Goal: Task Accomplishment & Management: Complete application form

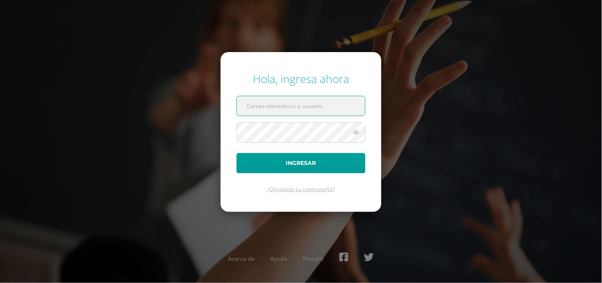
click at [277, 104] on input "text" at bounding box center [301, 105] width 128 height 19
click at [355, 108] on input "vielma.br@continentalamericano.edu.gt548723" at bounding box center [301, 105] width 128 height 19
type input "vielma.br@continentalamericano.edu.gt"
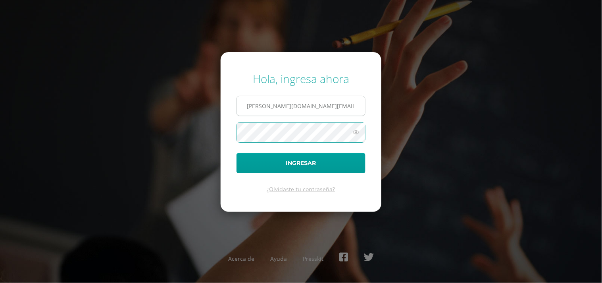
click at [237, 153] on button "Ingresar" at bounding box center [301, 163] width 129 height 20
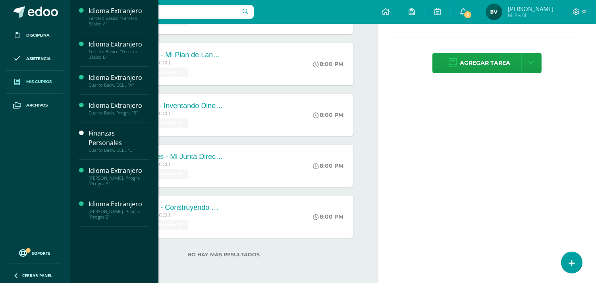
scroll to position [197, 0]
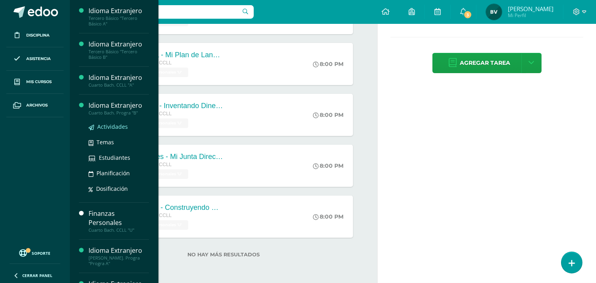
click at [112, 123] on span "Actividades" at bounding box center [112, 127] width 31 height 8
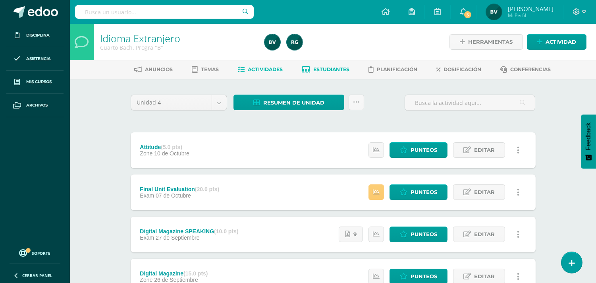
click at [330, 70] on span "Estudiantes" at bounding box center [331, 69] width 36 height 6
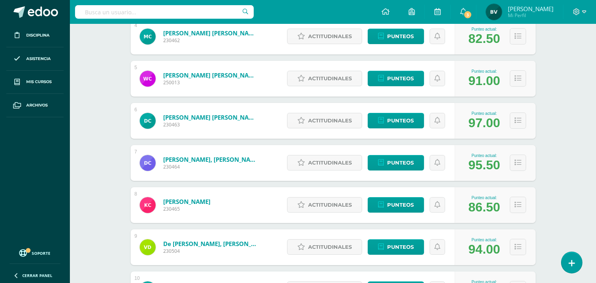
scroll to position [33, 0]
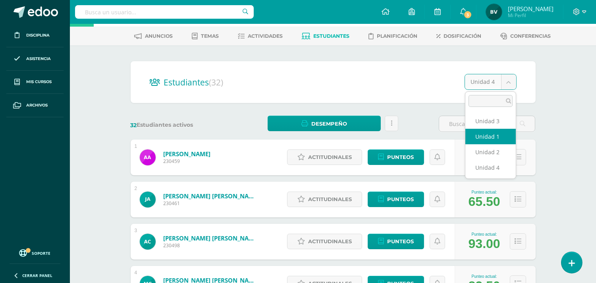
select select "/dashboard/teacher/section/2305/students/?unit=93725"
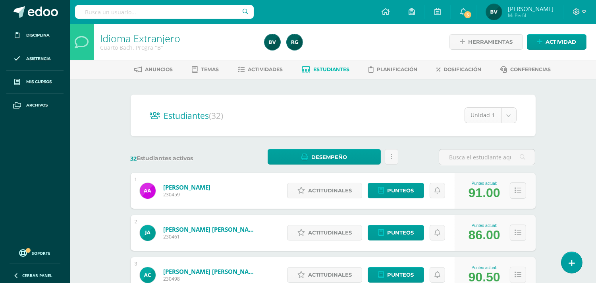
select select "/dashboard/teacher/section/2305/students/?unit=93728"
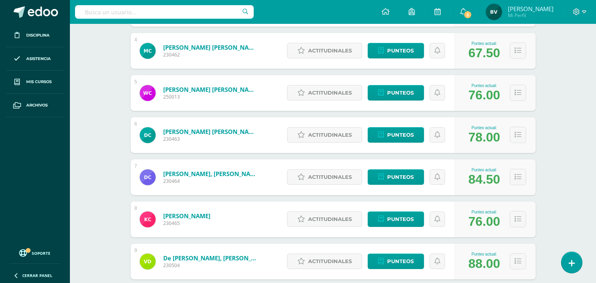
scroll to position [33, 0]
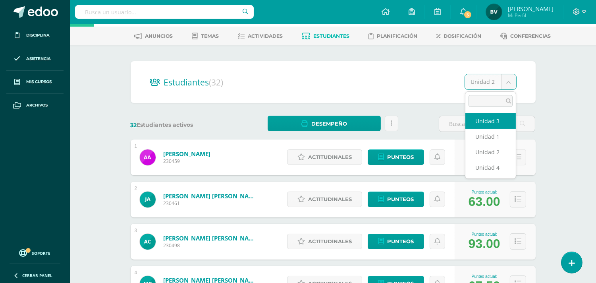
select select "/dashboard/teacher/section/2305/students/?unit=93729"
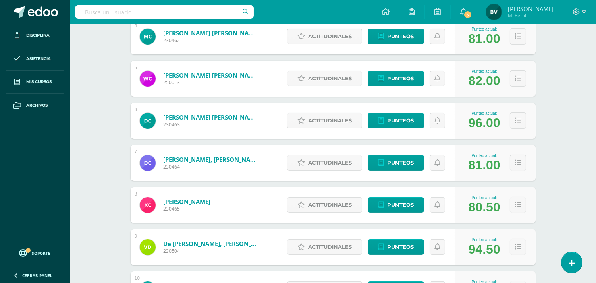
scroll to position [33, 0]
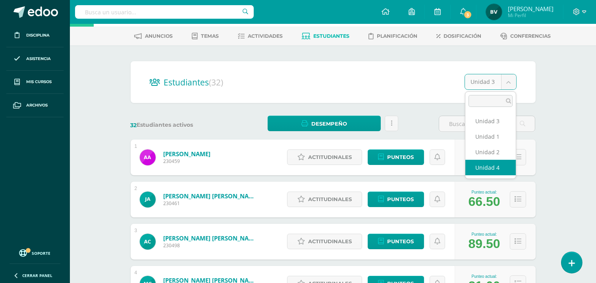
select select "/dashboard/teacher/section/2305/students/?unit=93730"
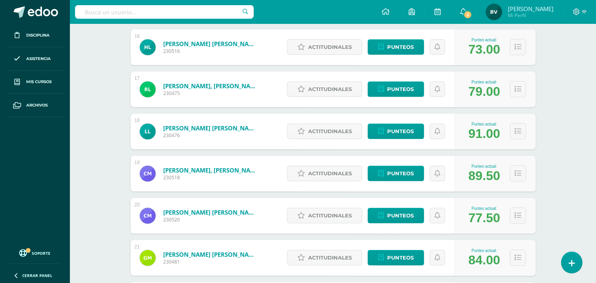
scroll to position [1022, 0]
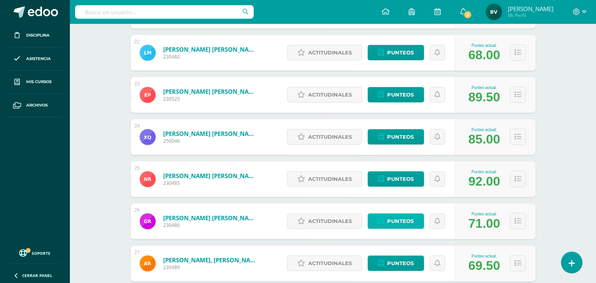
click at [408, 220] on span "Punteos" at bounding box center [400, 221] width 27 height 15
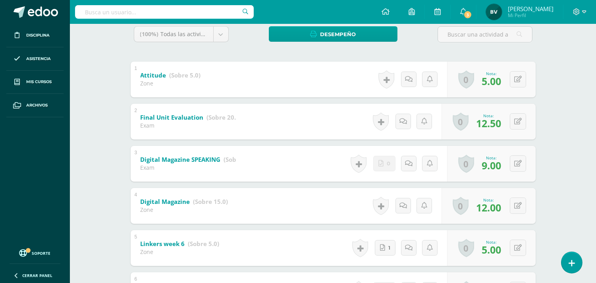
scroll to position [137, 0]
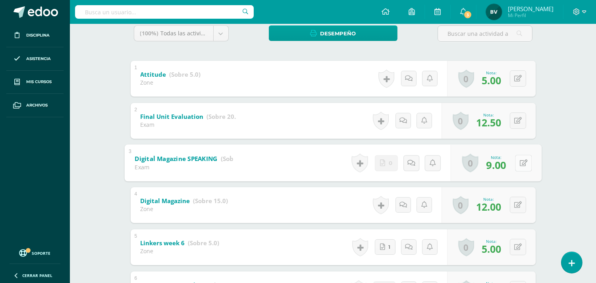
click at [521, 161] on icon at bounding box center [523, 162] width 8 height 7
type input "10"
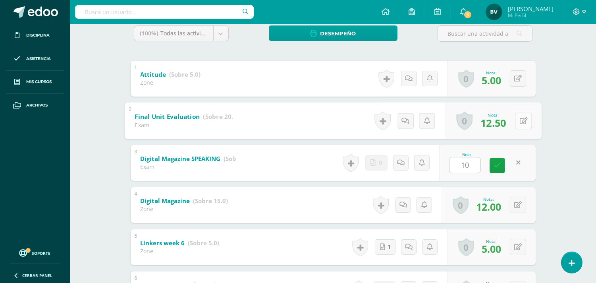
click at [519, 119] on icon at bounding box center [523, 120] width 8 height 7
type input "20"
click at [505, 122] on icon at bounding box center [502, 123] width 7 height 7
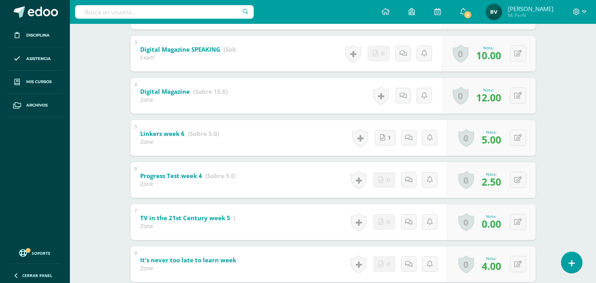
scroll to position [260, 0]
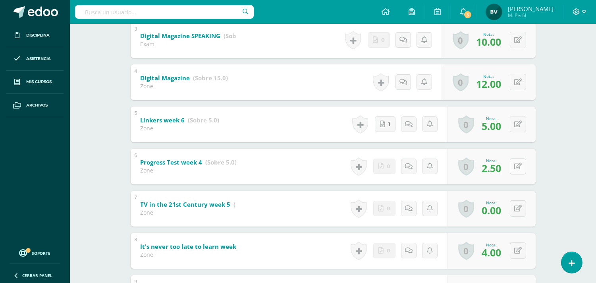
click at [517, 164] on button at bounding box center [518, 166] width 16 height 16
type input "5"
click at [515, 213] on button at bounding box center [523, 208] width 17 height 17
type input "3"
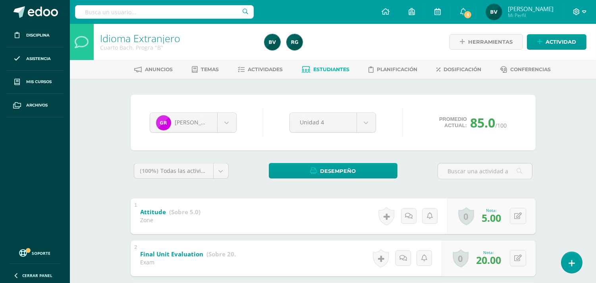
click at [582, 11] on icon at bounding box center [584, 11] width 4 height 7
click at [566, 54] on span "Cerrar sesión" at bounding box center [560, 54] width 36 height 8
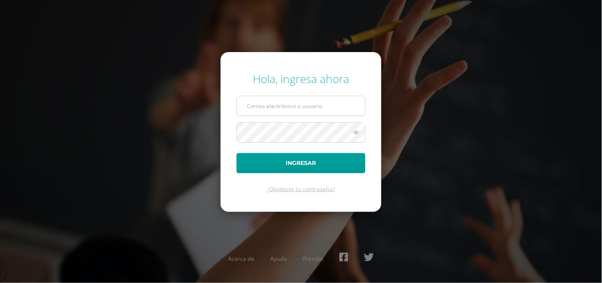
click at [312, 108] on input "text" at bounding box center [301, 105] width 128 height 19
click at [284, 103] on input "text" at bounding box center [301, 105] width 128 height 19
click at [269, 104] on input "vielma.rb@continentalamericano.edu.gt" at bounding box center [301, 105] width 128 height 19
type input "[PERSON_NAME][DOMAIN_NAME][EMAIL_ADDRESS][DOMAIN_NAME]"
click at [237, 153] on button "Ingresar" at bounding box center [301, 163] width 129 height 20
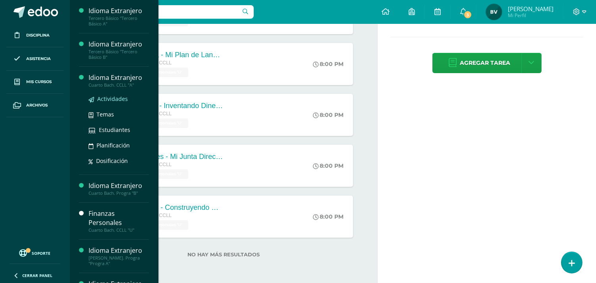
click at [115, 96] on span "Actividades" at bounding box center [112, 99] width 31 height 8
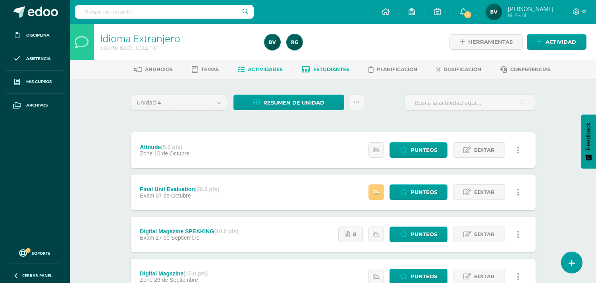
click at [320, 73] on link "Estudiantes" at bounding box center [326, 69] width 48 height 13
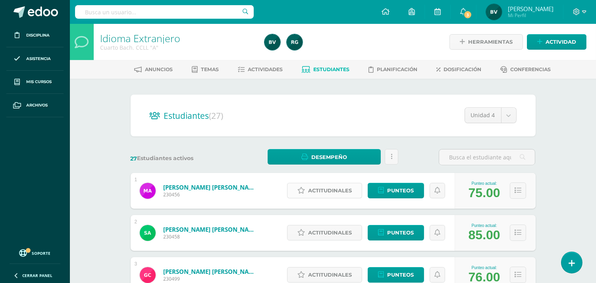
click at [327, 191] on span "Actitudinales" at bounding box center [330, 190] width 44 height 15
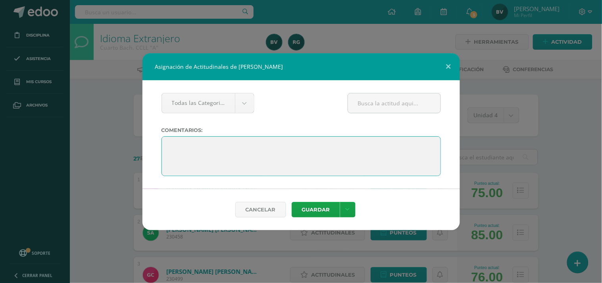
click at [201, 148] on textarea at bounding box center [302, 156] width 280 height 40
paste textarea ""La perseverancia convierte lo imposible en posible"."
drag, startPoint x: 224, startPoint y: 154, endPoint x: 195, endPoint y: 146, distance: 30.9
click at [195, 146] on textarea at bounding box center [302, 156] width 280 height 40
type textarea ""La perseverancia convierte lo imposible en posible". Felices vacaciones!"
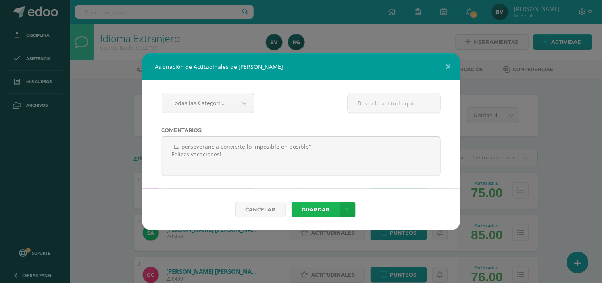
click at [324, 203] on button "Guardar" at bounding box center [316, 209] width 48 height 15
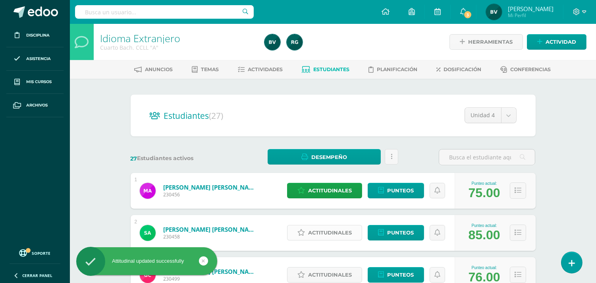
click at [335, 232] on span "Actitudinales" at bounding box center [330, 232] width 44 height 15
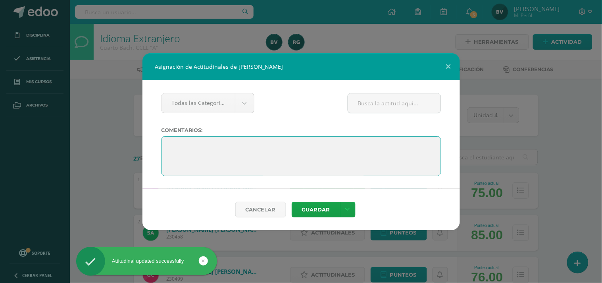
click at [212, 152] on textarea at bounding box center [302, 156] width 280 height 40
paste textarea ""La perseverancia convierte lo imposible en posible". Felices vacaciones!"
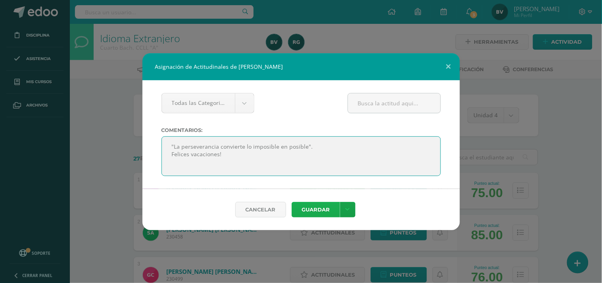
type textarea ""La perseverancia convierte lo imposible en posible". Felices vacaciones!"
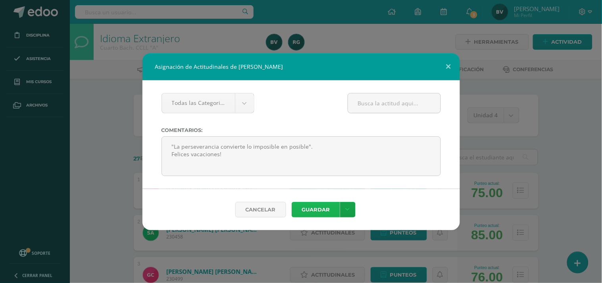
click at [313, 207] on button "Guardar" at bounding box center [316, 209] width 48 height 15
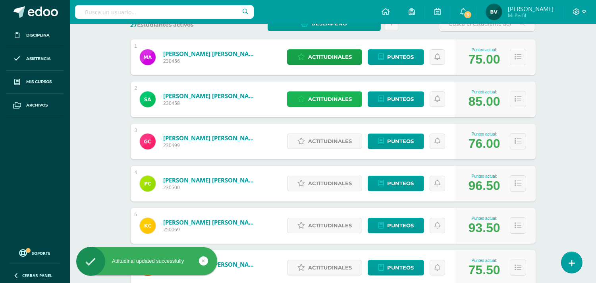
scroll to position [137, 0]
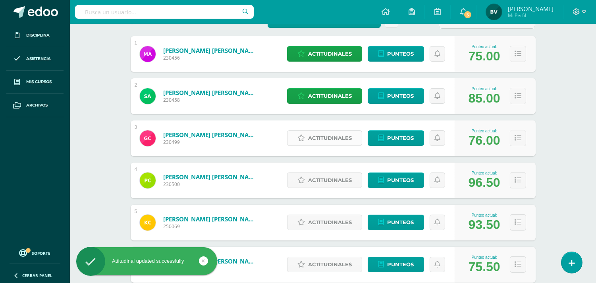
click at [341, 141] on span "Actitudinales" at bounding box center [330, 138] width 44 height 15
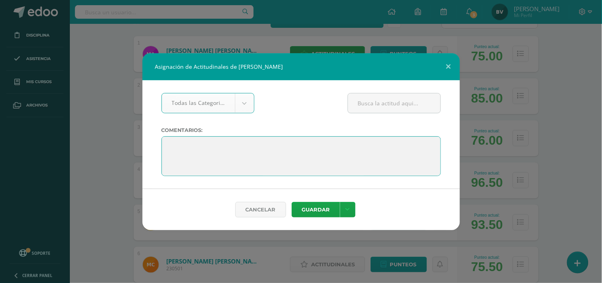
click at [253, 159] on textarea at bounding box center [302, 156] width 280 height 40
paste textarea ""La perseverancia convierte lo imposible en posible". Felices vacaciones!"
type textarea ""La perseverancia convierte lo imposible en posible". Felices vacaciones!"
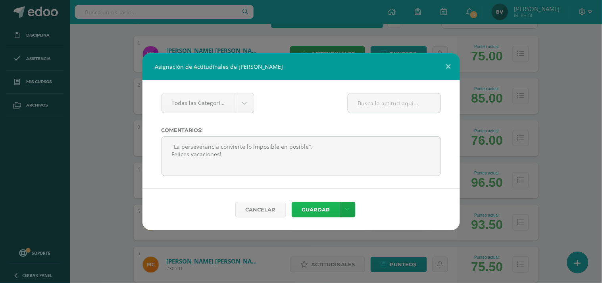
click at [314, 207] on button "Guardar" at bounding box center [316, 209] width 48 height 15
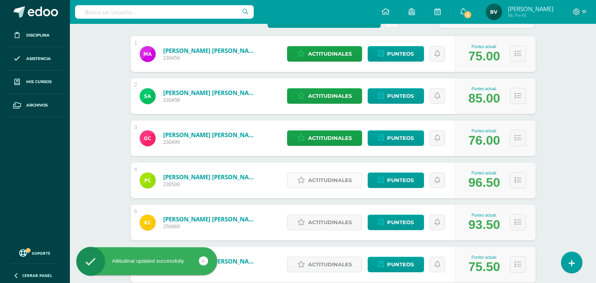
click at [334, 177] on span "Actitudinales" at bounding box center [330, 180] width 44 height 15
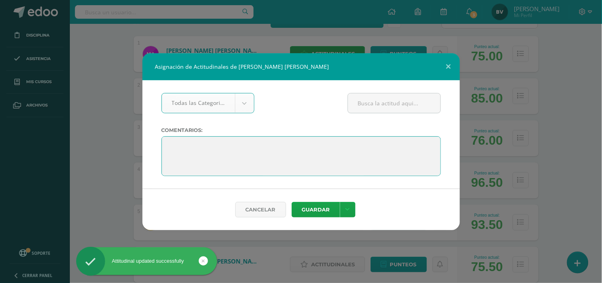
click at [255, 149] on textarea at bounding box center [302, 156] width 280 height 40
paste textarea ""La perseverancia convierte lo imposible en posible". Felices vacaciones!"
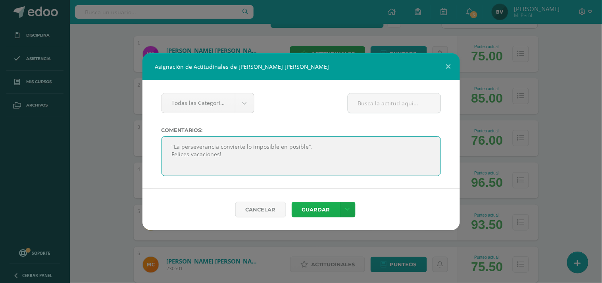
type textarea ""La perseverancia convierte lo imposible en posible". Felices vacaciones!"
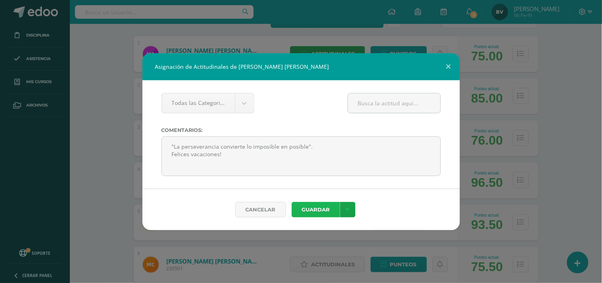
click at [310, 213] on button "Guardar" at bounding box center [316, 209] width 48 height 15
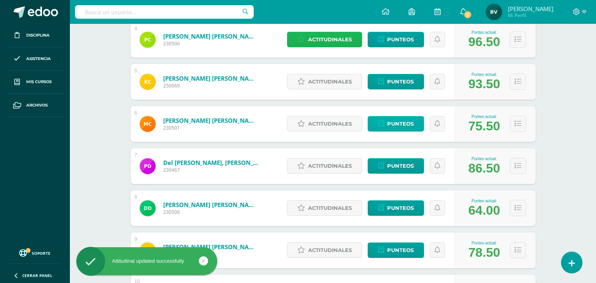
scroll to position [278, 0]
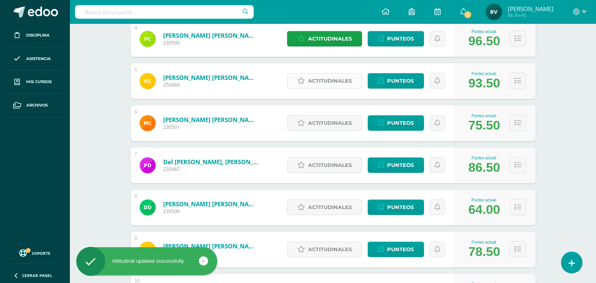
click at [316, 79] on span "Actitudinales" at bounding box center [330, 80] width 44 height 15
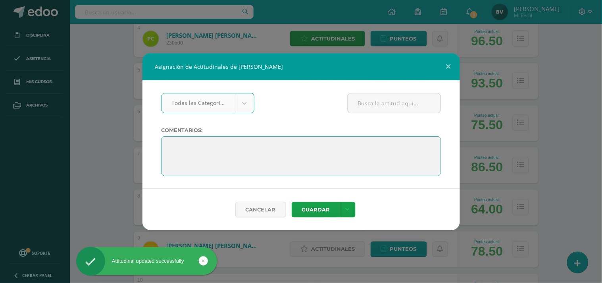
click at [243, 139] on textarea at bounding box center [302, 156] width 280 height 40
paste textarea ""La perseverancia convierte lo imposible en posible". Felices vacaciones!"
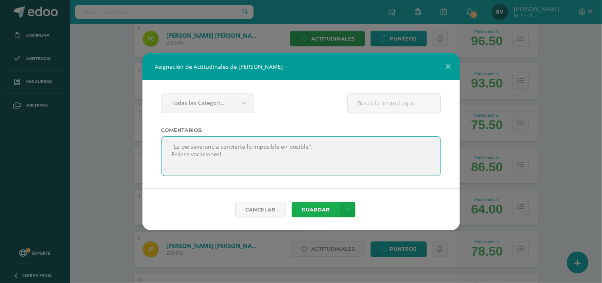
type textarea ""La perseverancia convierte lo imposible en posible". Felices vacaciones!"
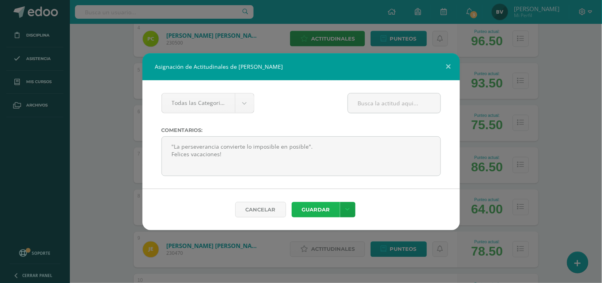
click at [307, 209] on button "Guardar" at bounding box center [316, 209] width 48 height 15
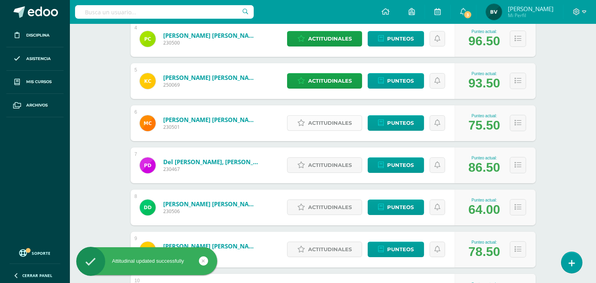
click at [331, 129] on span "Actitudinales" at bounding box center [330, 123] width 44 height 15
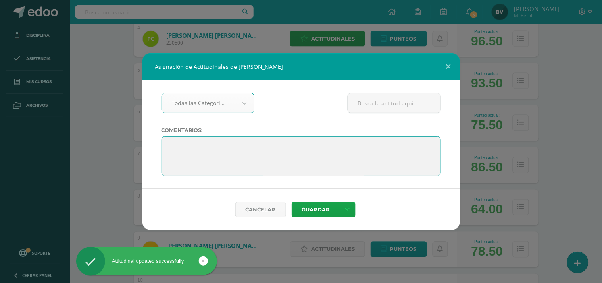
click at [268, 148] on textarea at bounding box center [302, 156] width 280 height 40
paste textarea ""La perseverancia convierte lo imposible en posible". Felices vacaciones!"
type textarea ""La perseverancia convierte lo imposible en posible". Felices vacaciones!"
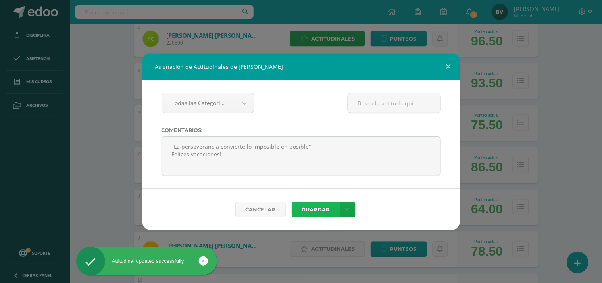
click at [317, 206] on button "Guardar" at bounding box center [316, 209] width 48 height 15
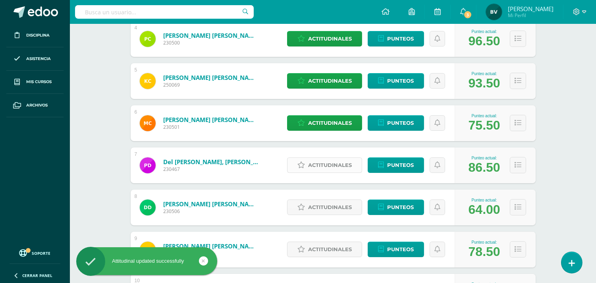
click at [330, 165] on span "Actitudinales" at bounding box center [330, 165] width 44 height 15
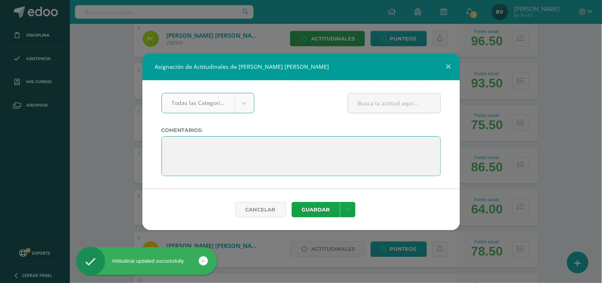
click at [230, 142] on textarea at bounding box center [302, 156] width 280 height 40
paste textarea ""La perseverancia convierte lo imposible en posible". Felices vacaciones!"
type textarea ""La perseverancia convierte lo imposible en posible". Felices vacaciones!"
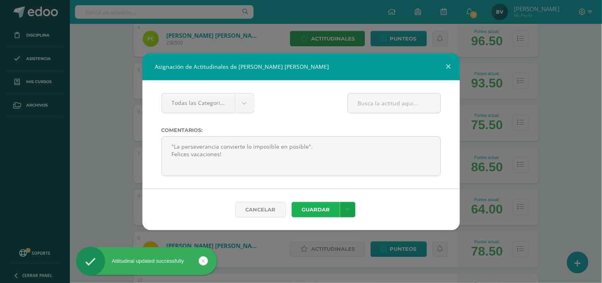
click at [310, 207] on button "Guardar" at bounding box center [316, 209] width 48 height 15
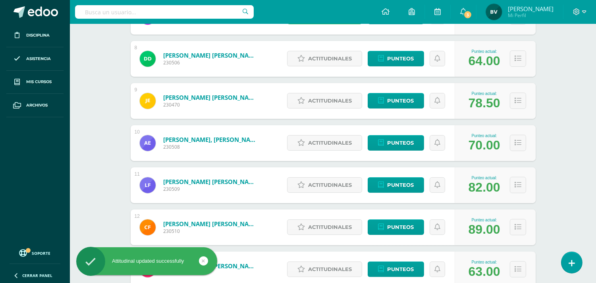
scroll to position [437, 0]
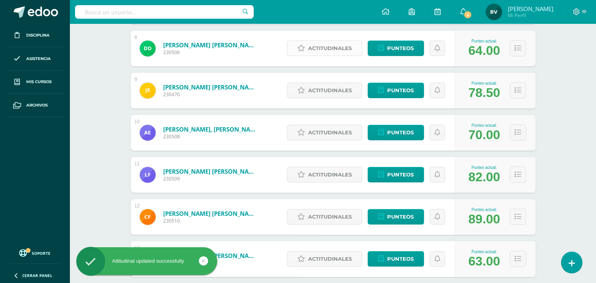
click at [339, 45] on span "Actitudinales" at bounding box center [330, 48] width 44 height 15
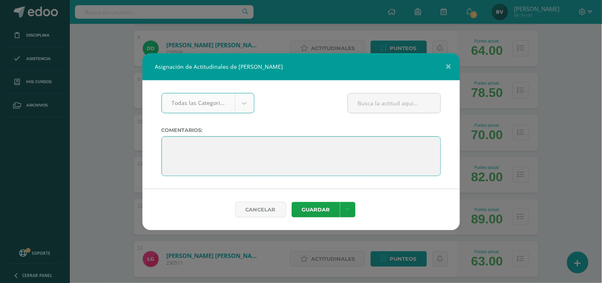
click at [217, 145] on textarea at bounding box center [302, 156] width 280 height 40
paste textarea ""La perseverancia convierte lo imposible en posible". Felices vacaciones!"
type textarea ""La perseverancia convierte lo imposible en posible". Felices vacaciones!"
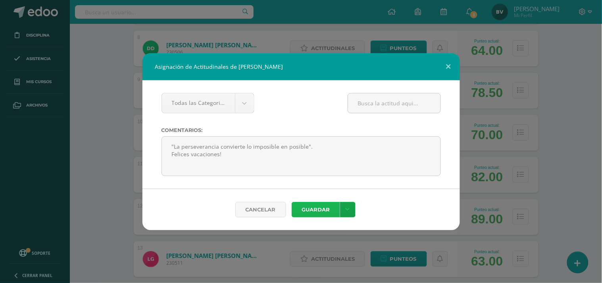
click at [318, 208] on button "Guardar" at bounding box center [316, 209] width 48 height 15
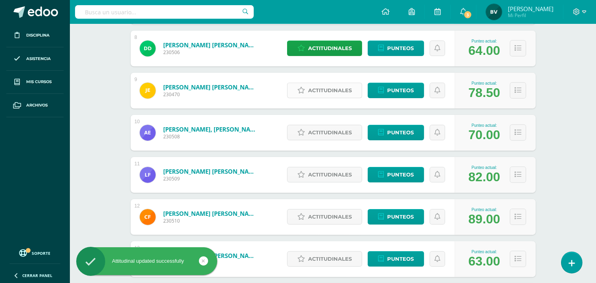
click at [327, 92] on span "Actitudinales" at bounding box center [330, 90] width 44 height 15
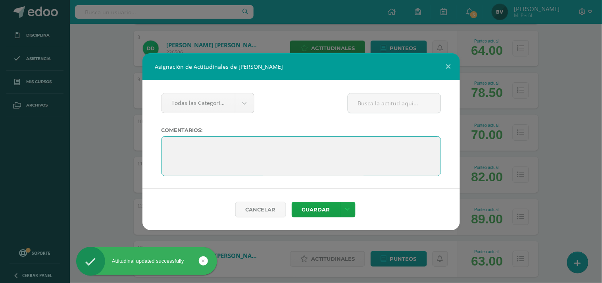
click at [238, 147] on textarea at bounding box center [302, 156] width 280 height 40
paste textarea ""La perseverancia convierte lo imposible en posible". Felices vacaciones!"
type textarea ""La perseverancia convierte lo imposible en posible". Felices vacaciones!"
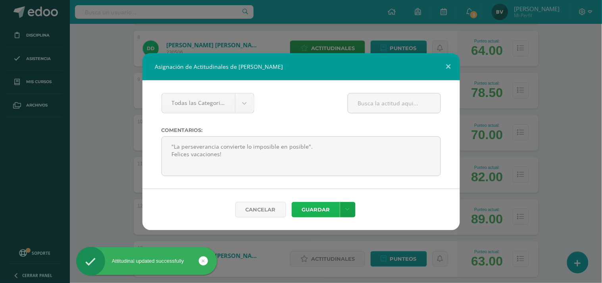
click at [312, 207] on button "Guardar" at bounding box center [316, 209] width 48 height 15
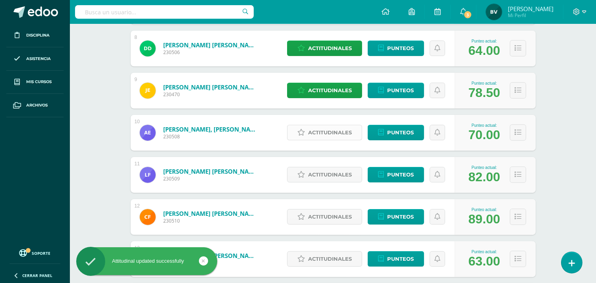
click at [322, 133] on span "Actitudinales" at bounding box center [330, 132] width 44 height 15
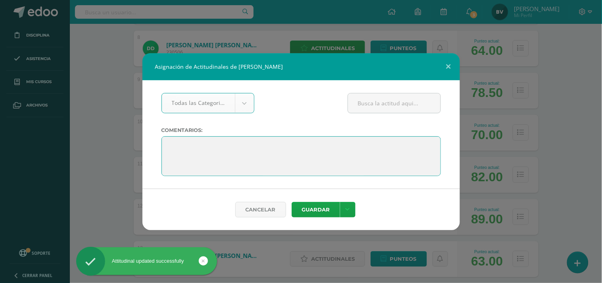
click at [279, 147] on textarea at bounding box center [302, 156] width 280 height 40
paste textarea ""La perseverancia convierte lo imposible en posible". Felices vacaciones!"
type textarea ""La perseverancia convierte lo imposible en posible". Felices vacaciones!"
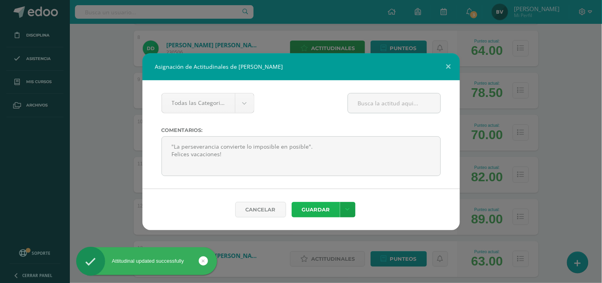
click at [308, 204] on button "Guardar" at bounding box center [316, 209] width 48 height 15
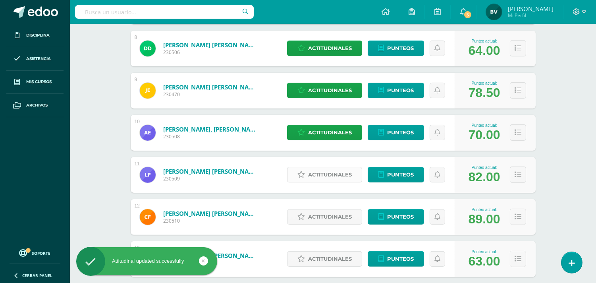
click at [319, 176] on span "Actitudinales" at bounding box center [330, 174] width 44 height 15
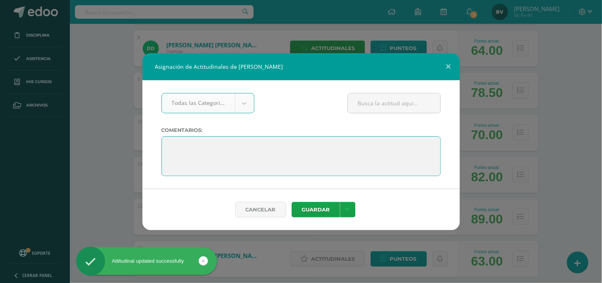
click at [282, 148] on textarea at bounding box center [302, 156] width 280 height 40
paste textarea ""La perseverancia convierte lo imposible en posible". Felices vacaciones!"
type textarea ""La perseverancia convierte lo imposible en posible". Felices vacaciones!"
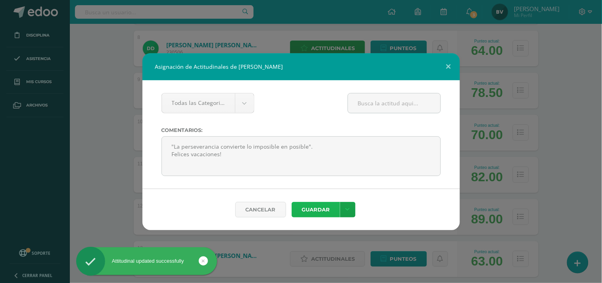
click at [315, 209] on button "Guardar" at bounding box center [316, 209] width 48 height 15
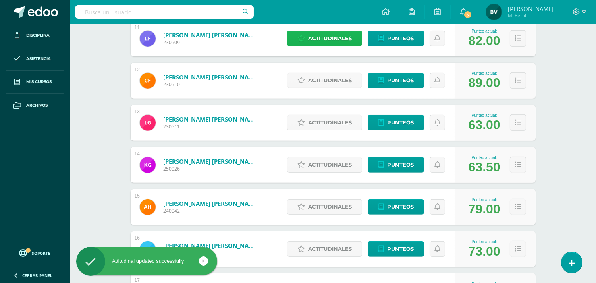
scroll to position [578, 0]
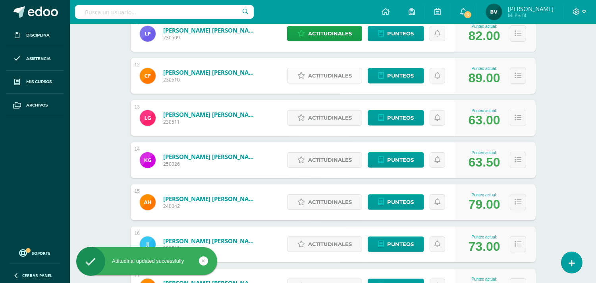
click at [332, 73] on span "Actitudinales" at bounding box center [330, 75] width 44 height 15
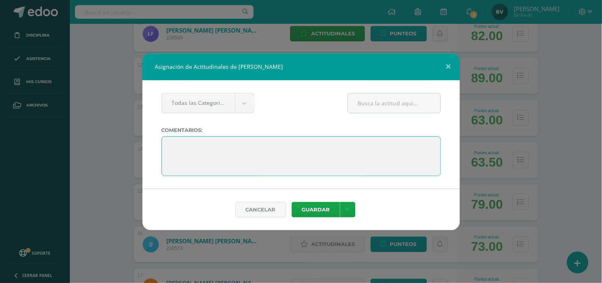
click at [241, 143] on textarea at bounding box center [302, 156] width 280 height 40
paste textarea ""La perseverancia convierte lo imposible en posible". Felices vacaciones!"
type textarea ""La perseverancia convierte lo imposible en posible". Felices vacaciones!"
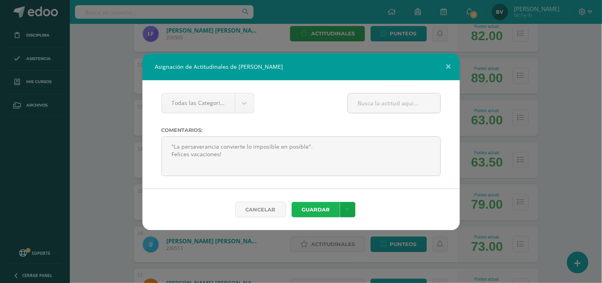
click at [305, 209] on button "Guardar" at bounding box center [316, 209] width 48 height 15
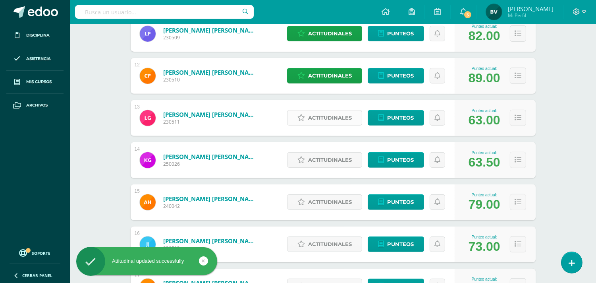
click at [327, 118] on span "Actitudinales" at bounding box center [330, 117] width 44 height 15
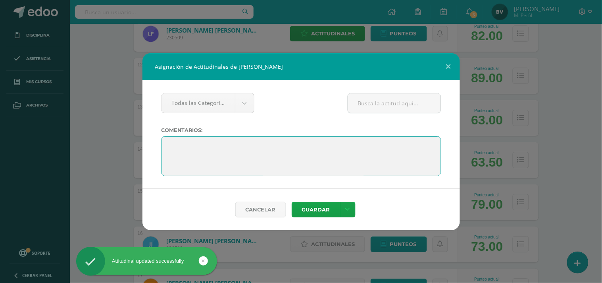
click at [263, 149] on textarea at bounding box center [302, 156] width 280 height 40
paste textarea ""La perseverancia convierte lo imposible en posible". Felices vacaciones!"
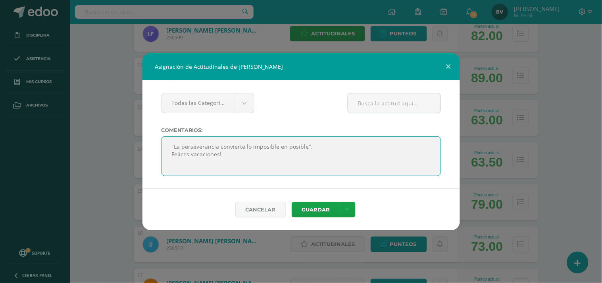
drag, startPoint x: 232, startPoint y: 153, endPoint x: 172, endPoint y: 151, distance: 60.4
click at [172, 151] on textarea at bounding box center [302, 156] width 280 height 40
type textarea ""La perseverancia convierte lo imposible en posible"."
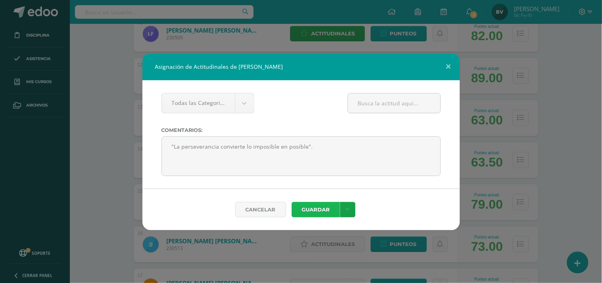
click at [303, 206] on button "Guardar" at bounding box center [316, 209] width 48 height 15
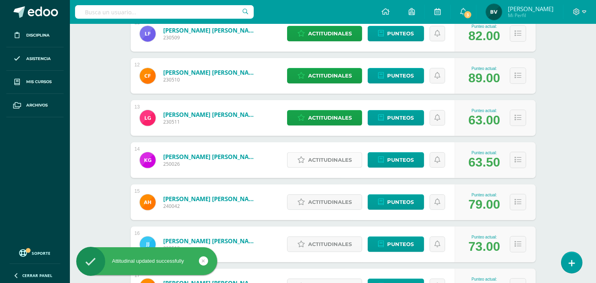
click at [326, 160] on span "Actitudinales" at bounding box center [330, 159] width 44 height 15
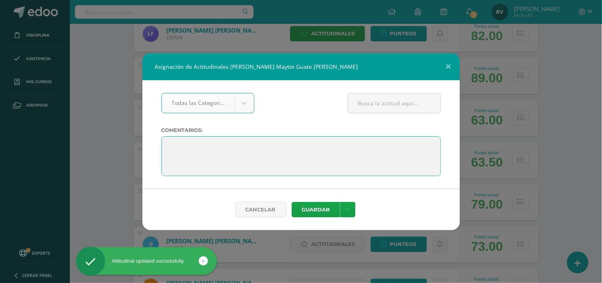
click at [261, 149] on textarea at bounding box center [302, 156] width 280 height 40
paste textarea ""La perseverancia convierte lo imposible en posible". Felices vacaciones!"
type textarea ""La perseverancia convierte lo imposible en posible". Felices vacaciones!"
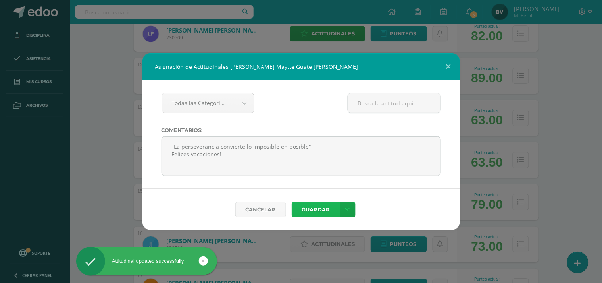
click at [305, 209] on button "Guardar" at bounding box center [316, 209] width 48 height 15
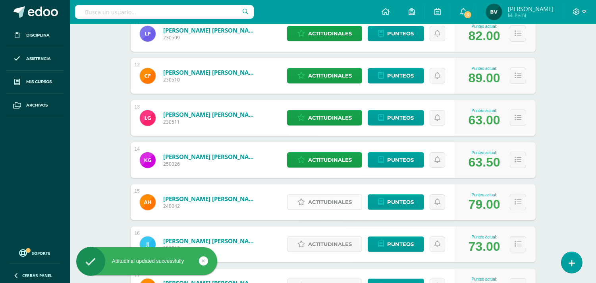
click at [331, 203] on span "Actitudinales" at bounding box center [330, 202] width 44 height 15
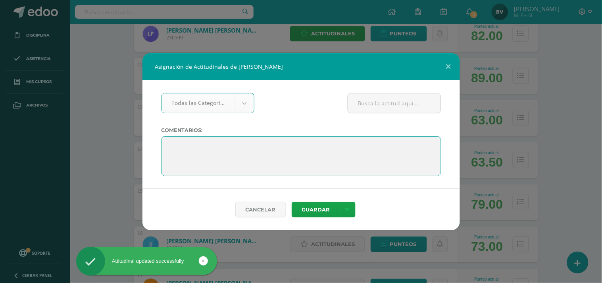
click at [240, 152] on textarea at bounding box center [302, 156] width 280 height 40
paste textarea ""La perseverancia convierte lo imposible en posible". Felices vacaciones!"
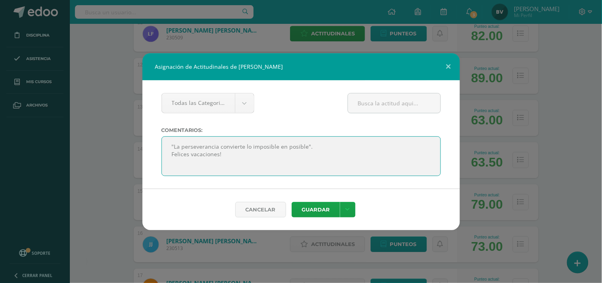
drag, startPoint x: 223, startPoint y: 160, endPoint x: 172, endPoint y: 159, distance: 51.6
click at [172, 159] on textarea at bounding box center [302, 156] width 280 height 40
type textarea ""La perseverancia convierte lo imposible en posible"."
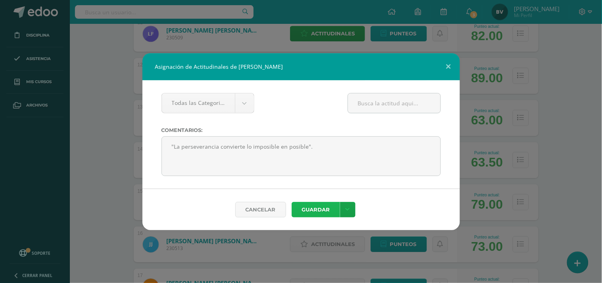
click at [314, 203] on button "Guardar" at bounding box center [316, 209] width 48 height 15
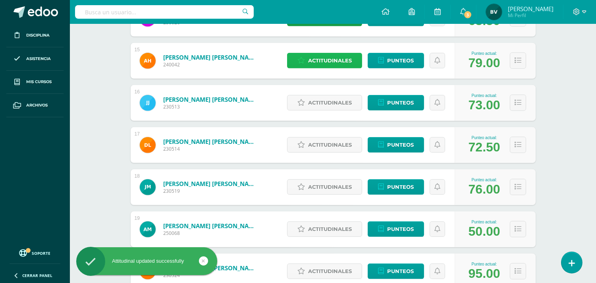
scroll to position [737, 0]
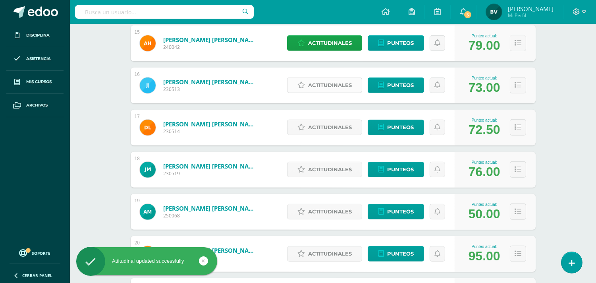
click at [330, 84] on span "Actitudinales" at bounding box center [330, 85] width 44 height 15
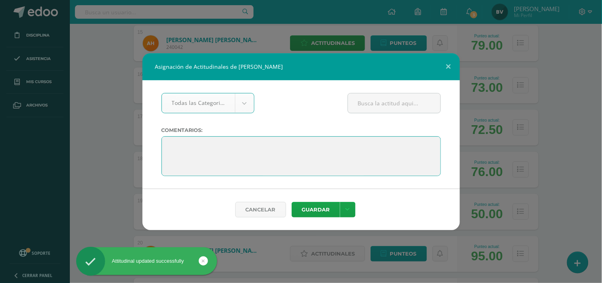
click at [276, 144] on textarea at bounding box center [302, 156] width 280 height 40
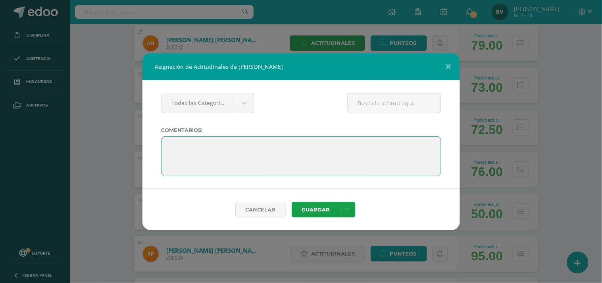
paste textarea ""La perseverancia convierte lo imposible en posible". Felices vacaciones!"
type textarea ""La perseverancia convierte lo imposible en posible". Felices vacaciones!"
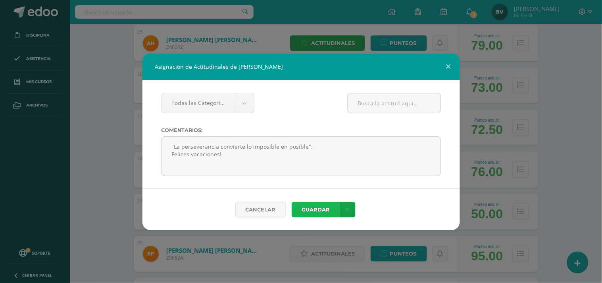
click at [308, 207] on button "Guardar" at bounding box center [316, 209] width 48 height 15
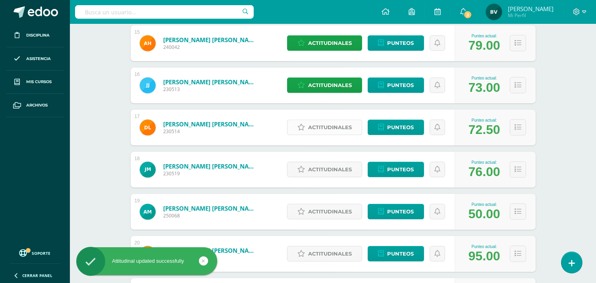
click at [328, 127] on span "Actitudinales" at bounding box center [330, 127] width 44 height 15
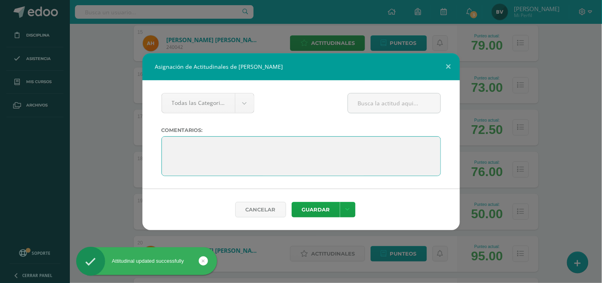
click at [297, 157] on textarea at bounding box center [302, 156] width 280 height 40
paste textarea ""La perseverancia convierte lo imposible en posible". Felices vacaciones!"
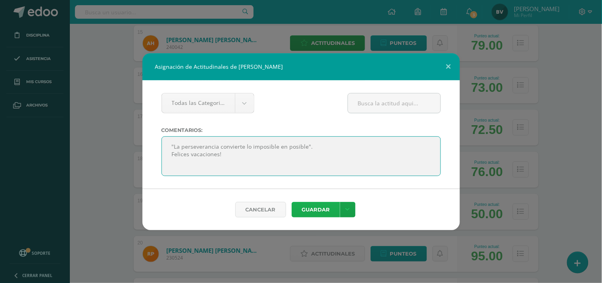
type textarea ""La perseverancia convierte lo imposible en posible". Felices vacaciones!"
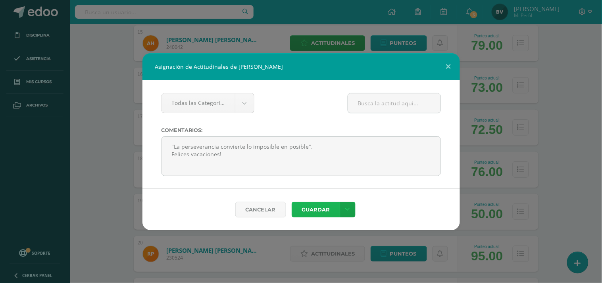
click at [314, 207] on button "Guardar" at bounding box center [316, 209] width 48 height 15
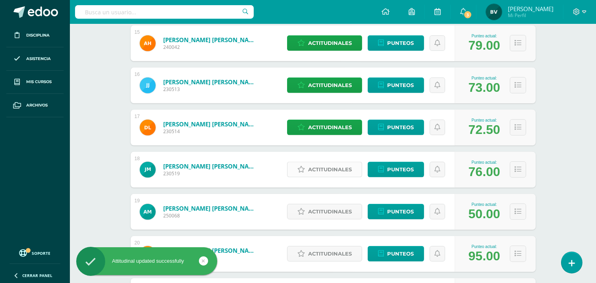
click at [316, 167] on span "Actitudinales" at bounding box center [330, 169] width 44 height 15
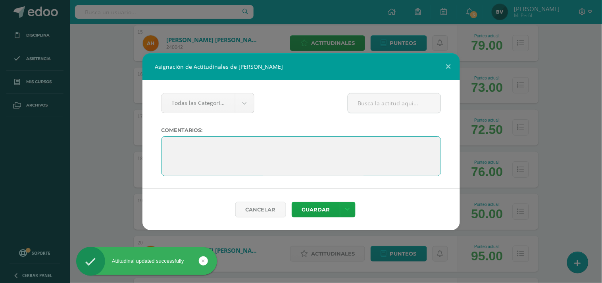
click at [275, 153] on textarea at bounding box center [302, 156] width 280 height 40
paste textarea ""La perseverancia convierte lo imposible en posible". Felices vacaciones!"
type textarea ""La perseverancia convierte lo imposible en posible". Felices vacaciones!"
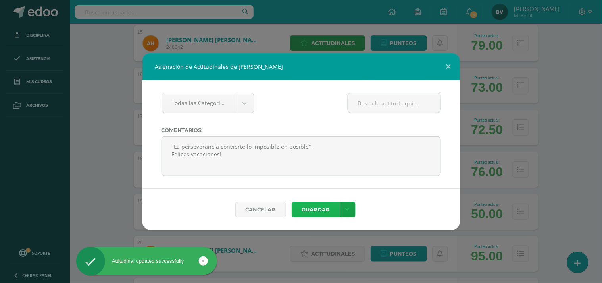
click at [307, 213] on button "Guardar" at bounding box center [316, 209] width 48 height 15
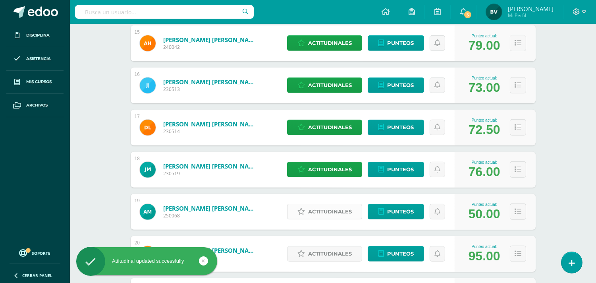
click at [319, 215] on span "Actitudinales" at bounding box center [330, 211] width 44 height 15
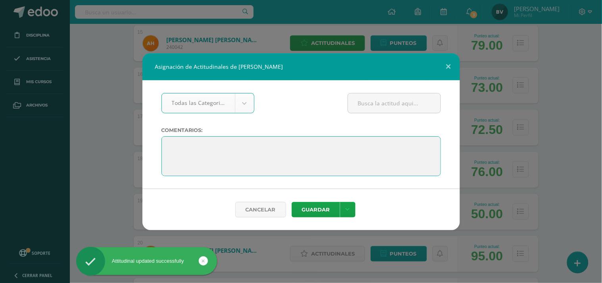
click at [241, 149] on textarea at bounding box center [302, 156] width 280 height 40
paste textarea ""La perseverancia convierte lo imposible en posible". Felices vacaciones!"
drag, startPoint x: 220, startPoint y: 155, endPoint x: 172, endPoint y: 152, distance: 47.8
click at [172, 152] on textarea at bounding box center [302, 156] width 280 height 40
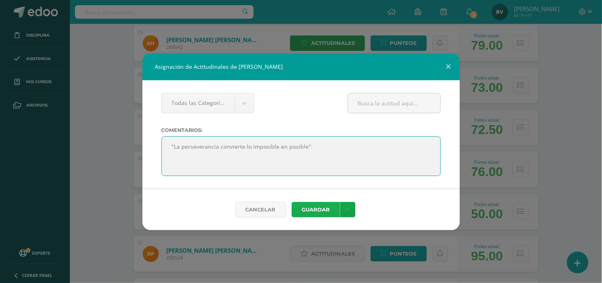
type textarea ""La perseverancia convierte lo imposible en posible"."
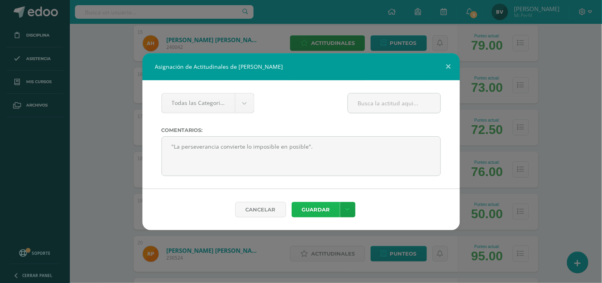
click at [312, 205] on button "Guardar" at bounding box center [316, 209] width 48 height 15
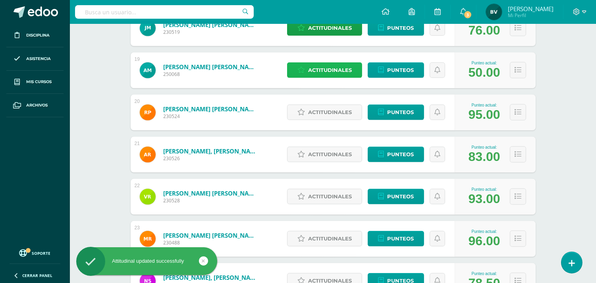
scroll to position [902, 0]
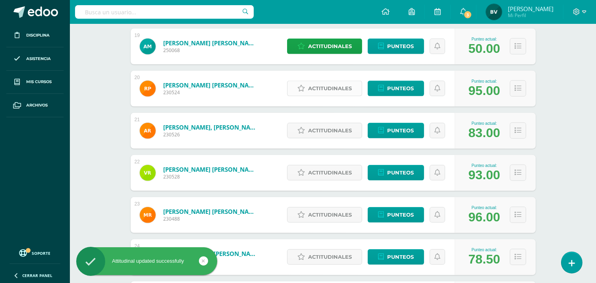
click at [344, 89] on span "Actitudinales" at bounding box center [330, 88] width 44 height 15
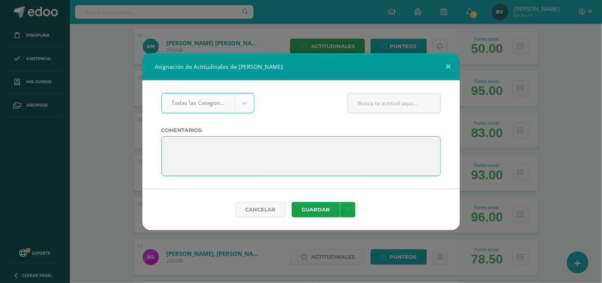
click at [271, 143] on textarea at bounding box center [302, 156] width 280 height 40
paste textarea ""La perseverancia convierte lo imposible en posible". Felices vacaciones!"
type textarea ""La perseverancia convierte lo imposible en posible". Felices vacaciones!"
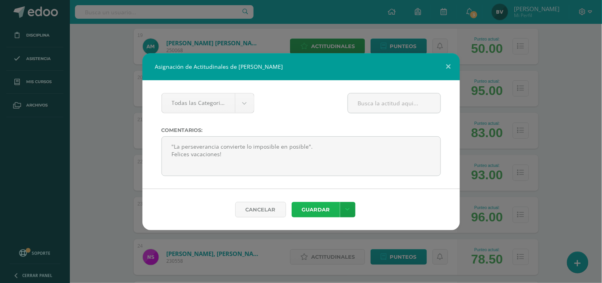
click at [299, 210] on button "Guardar" at bounding box center [316, 209] width 48 height 15
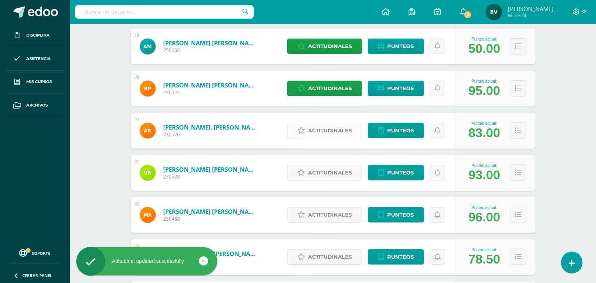
click at [312, 127] on span "Actitudinales" at bounding box center [330, 130] width 44 height 15
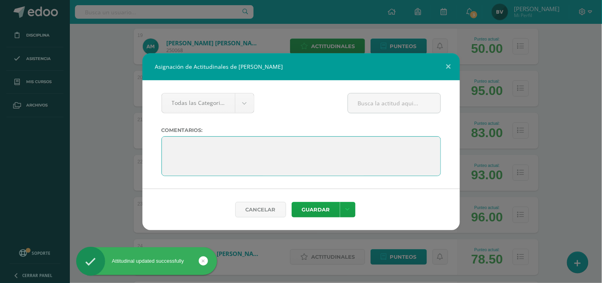
click at [264, 147] on textarea at bounding box center [302, 156] width 280 height 40
paste textarea ""La perseverancia convierte lo imposible en posible". Felices vacaciones!"
type textarea ""La perseverancia convierte lo imposible en posible". Felices vacaciones!"
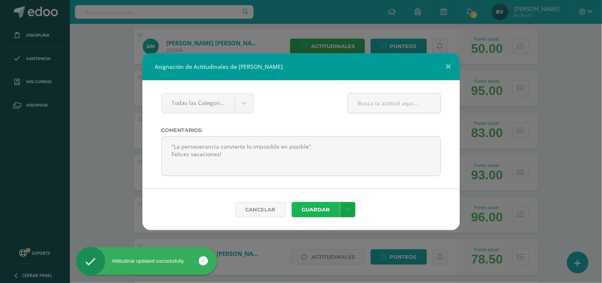
click at [308, 209] on button "Guardar" at bounding box center [316, 209] width 48 height 15
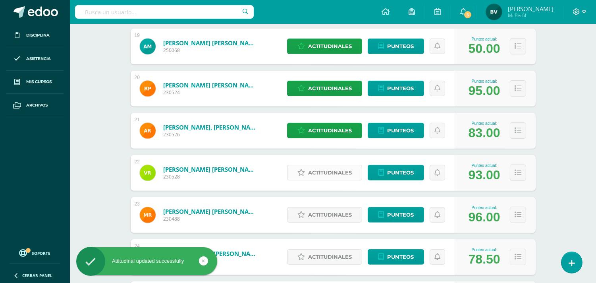
click at [332, 169] on span "Actitudinales" at bounding box center [330, 172] width 44 height 15
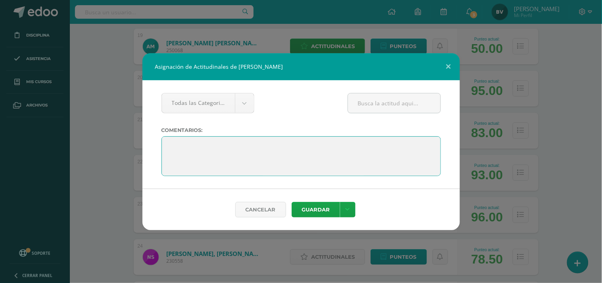
click at [276, 143] on textarea at bounding box center [302, 156] width 280 height 40
paste textarea ""La perseverancia convierte lo imposible en posible". Felices vacaciones!"
type textarea ""La perseverancia convierte lo imposible en posible". Felices vacaciones!"
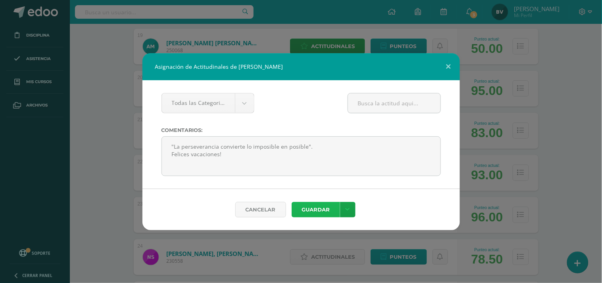
click at [307, 204] on button "Guardar" at bounding box center [316, 209] width 48 height 15
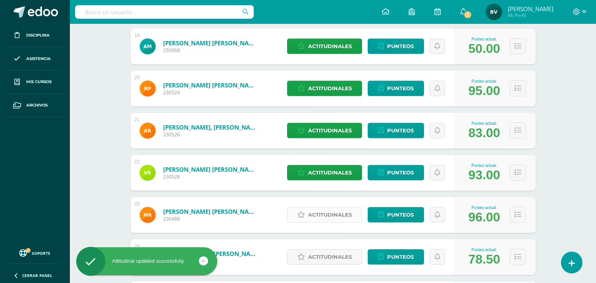
click at [318, 217] on span "Actitudinales" at bounding box center [330, 214] width 44 height 15
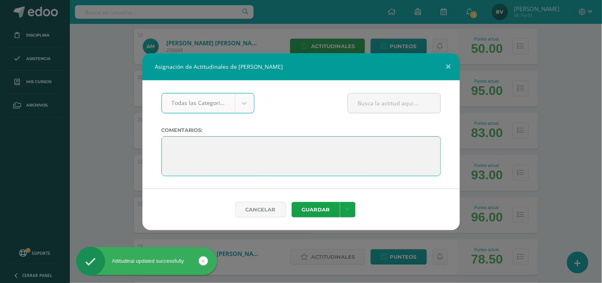
click at [240, 142] on textarea at bounding box center [302, 156] width 280 height 40
paste textarea ""La perseverancia convierte lo imposible en posible". Felices vacaciones!"
type textarea ""La perseverancia convierte lo imposible en posible". Felices vacaciones!"
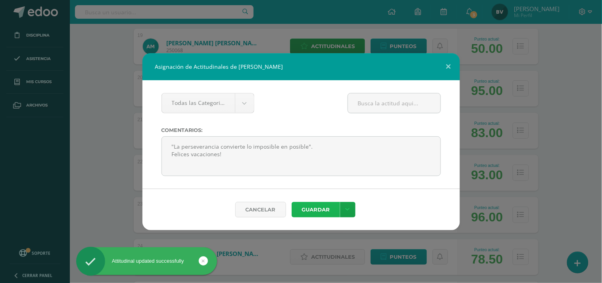
click at [302, 205] on button "Guardar" at bounding box center [316, 209] width 48 height 15
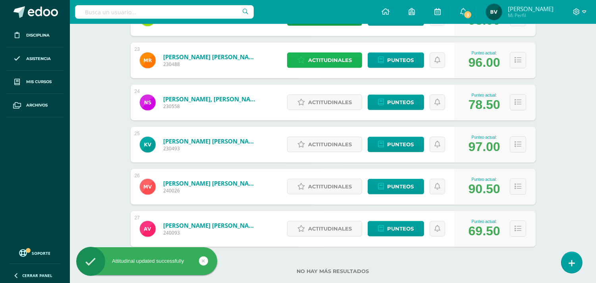
scroll to position [1065, 0]
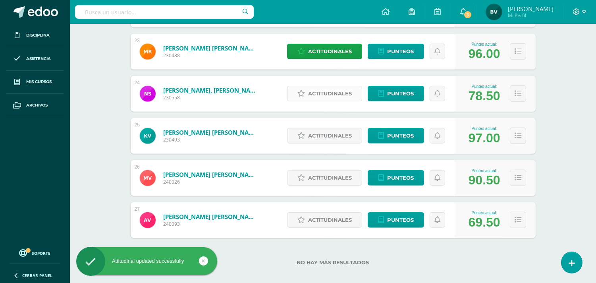
click at [345, 89] on span "Actitudinales" at bounding box center [330, 93] width 44 height 15
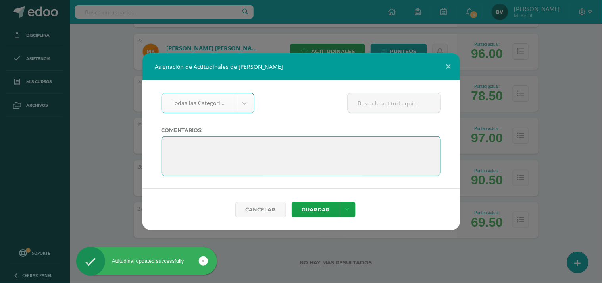
click at [292, 149] on textarea at bounding box center [302, 156] width 280 height 40
paste textarea ""La perseverancia convierte lo imposible en posible". Felices vacaciones!"
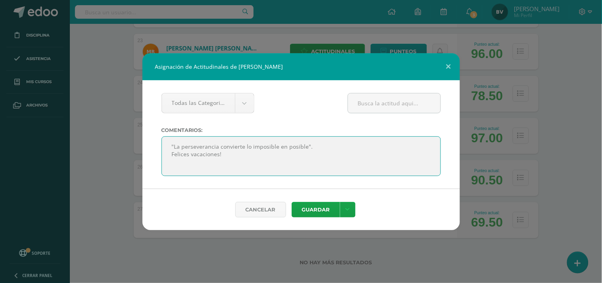
drag, startPoint x: 205, startPoint y: 151, endPoint x: 176, endPoint y: 156, distance: 29.8
click at [176, 156] on textarea at bounding box center [302, 156] width 280 height 40
type textarea ""La perseverancia convierte lo imposible en posible"."
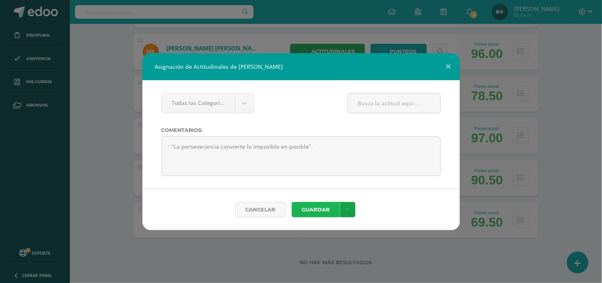
click at [309, 207] on button "Guardar" at bounding box center [316, 209] width 48 height 15
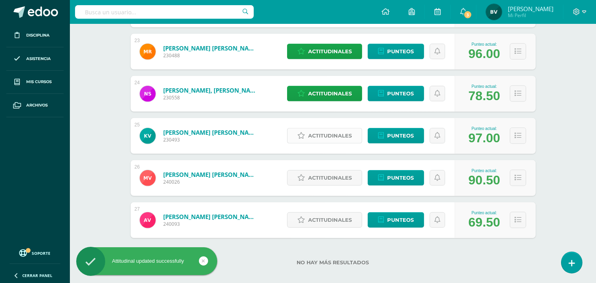
click at [328, 134] on span "Actitudinales" at bounding box center [330, 135] width 44 height 15
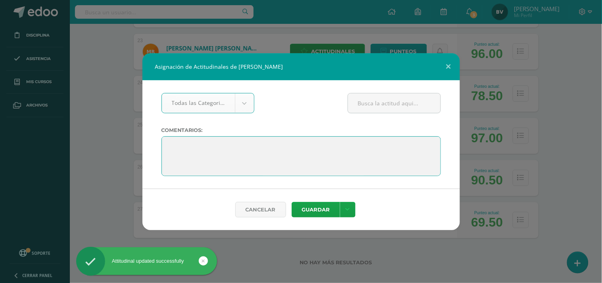
click at [268, 160] on textarea at bounding box center [302, 156] width 280 height 40
paste textarea ""La perseverancia convierte lo imposible en posible". Felices vacaciones!"
type textarea ""La perseverancia convierte lo imposible en posible". Felices vacaciones!"
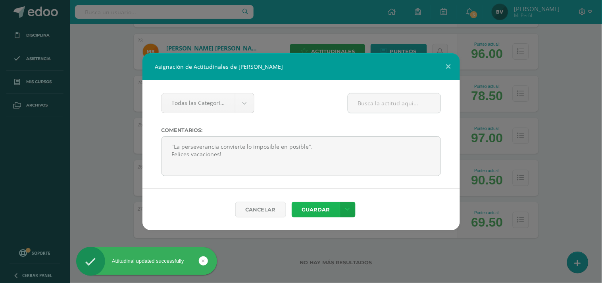
click at [300, 203] on button "Guardar" at bounding box center [316, 209] width 48 height 15
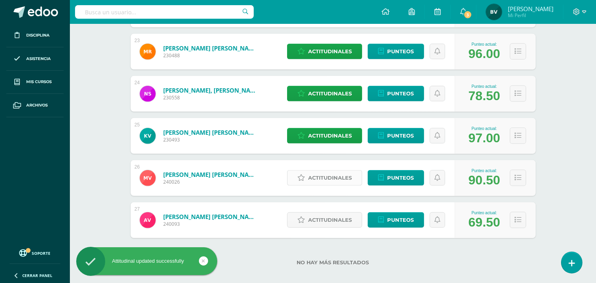
click at [321, 176] on span "Actitudinales" at bounding box center [330, 177] width 44 height 15
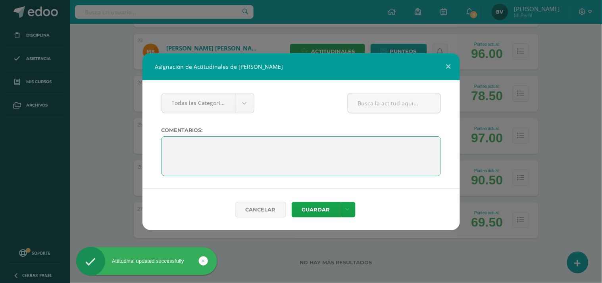
click at [269, 149] on textarea at bounding box center [302, 156] width 280 height 40
paste textarea ""La perseverancia convierte lo imposible en posible". Felices vacaciones!"
type textarea ""La perseverancia convierte lo imposible en posible". Felices vacaciones!"
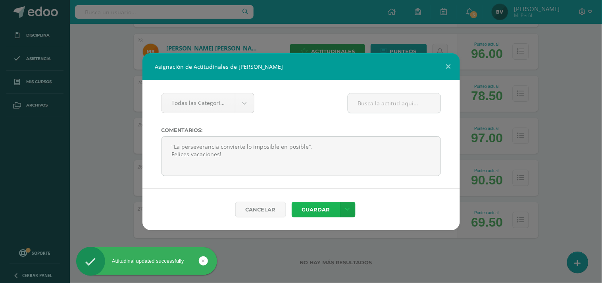
click at [305, 208] on button "Guardar" at bounding box center [316, 209] width 48 height 15
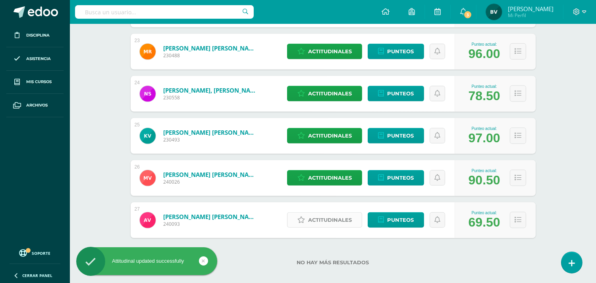
click at [323, 220] on span "Actitudinales" at bounding box center [330, 219] width 44 height 15
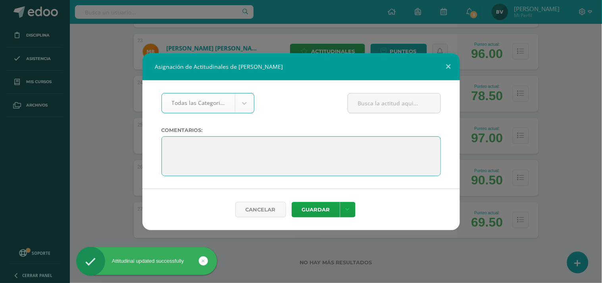
click at [280, 156] on textarea at bounding box center [302, 156] width 280 height 40
paste textarea ""La perseverancia convierte lo imposible en posible". Felices vacaciones!"
type textarea ""La perseverancia convierte lo imposible en posible". Felices vacaciones!"
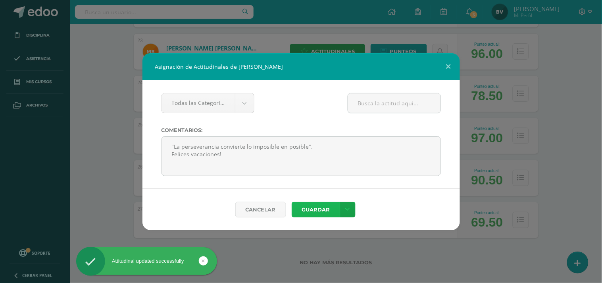
click at [320, 207] on button "Guardar" at bounding box center [316, 209] width 48 height 15
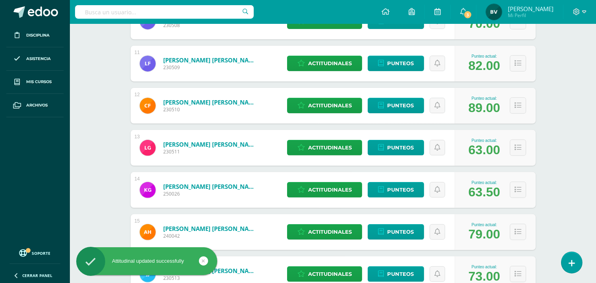
scroll to position [0, 0]
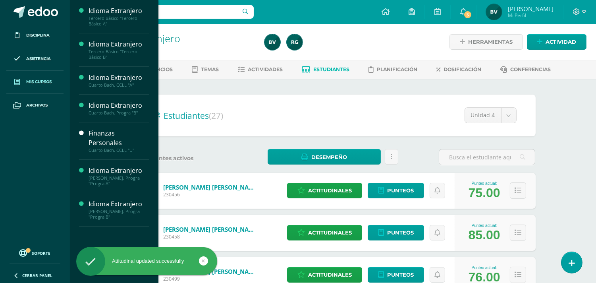
click at [42, 82] on span "Mis cursos" at bounding box center [38, 82] width 25 height 6
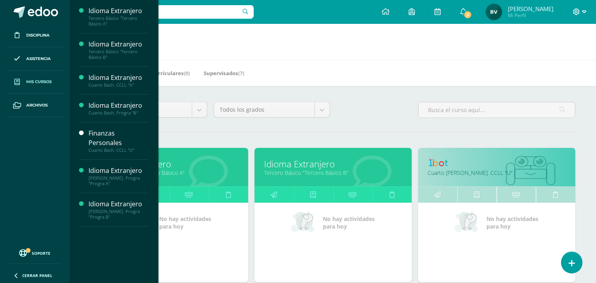
click at [586, 11] on icon at bounding box center [584, 11] width 4 height 3
click at [551, 53] on span "Cerrar sesión" at bounding box center [560, 54] width 36 height 8
